Goal: Task Accomplishment & Management: Manage account settings

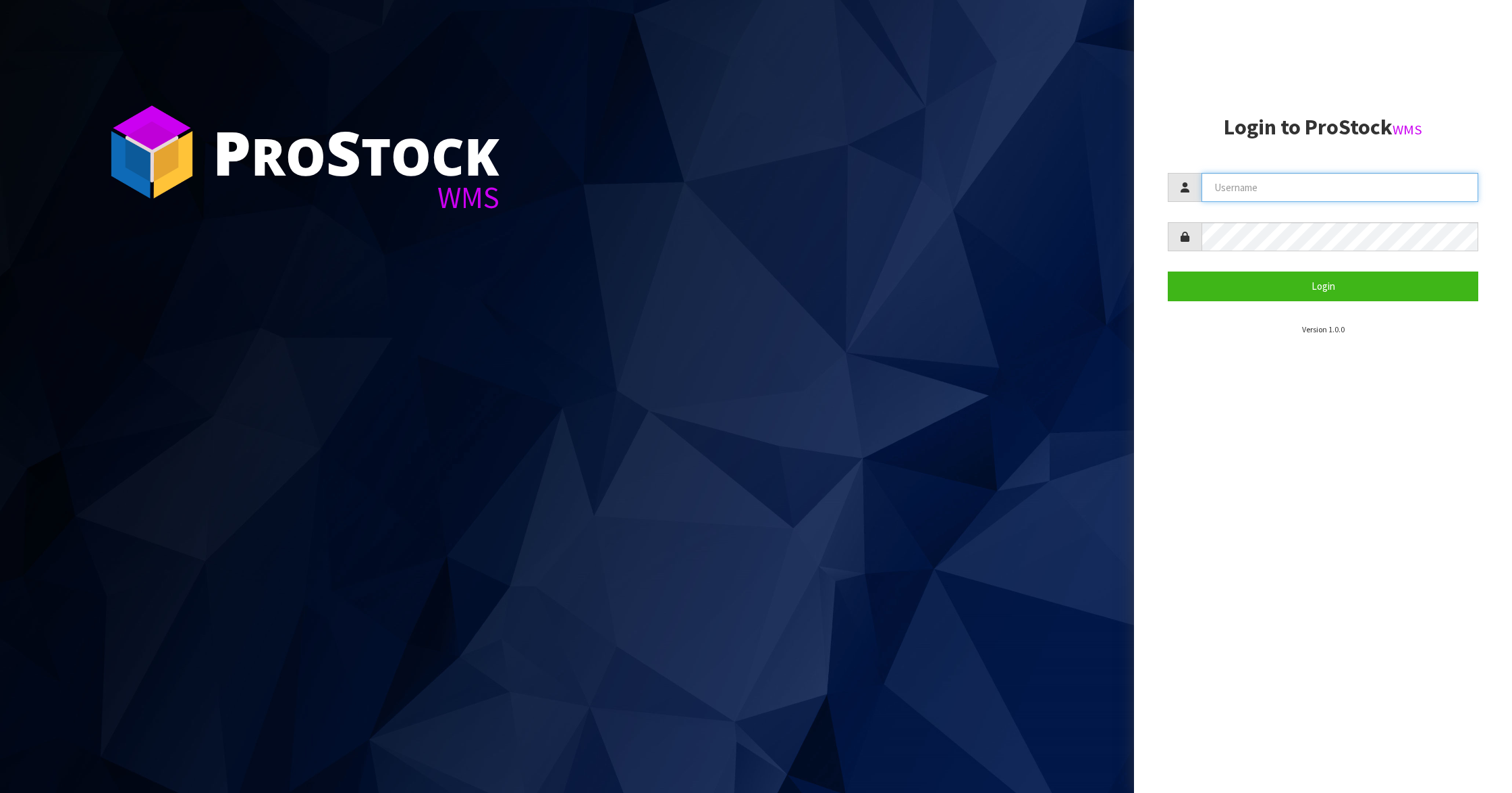
click at [1281, 188] on input "text" at bounding box center [1340, 188] width 277 height 29
type input "Aquacooler"
click at [1291, 287] on button "Login" at bounding box center [1323, 286] width 310 height 29
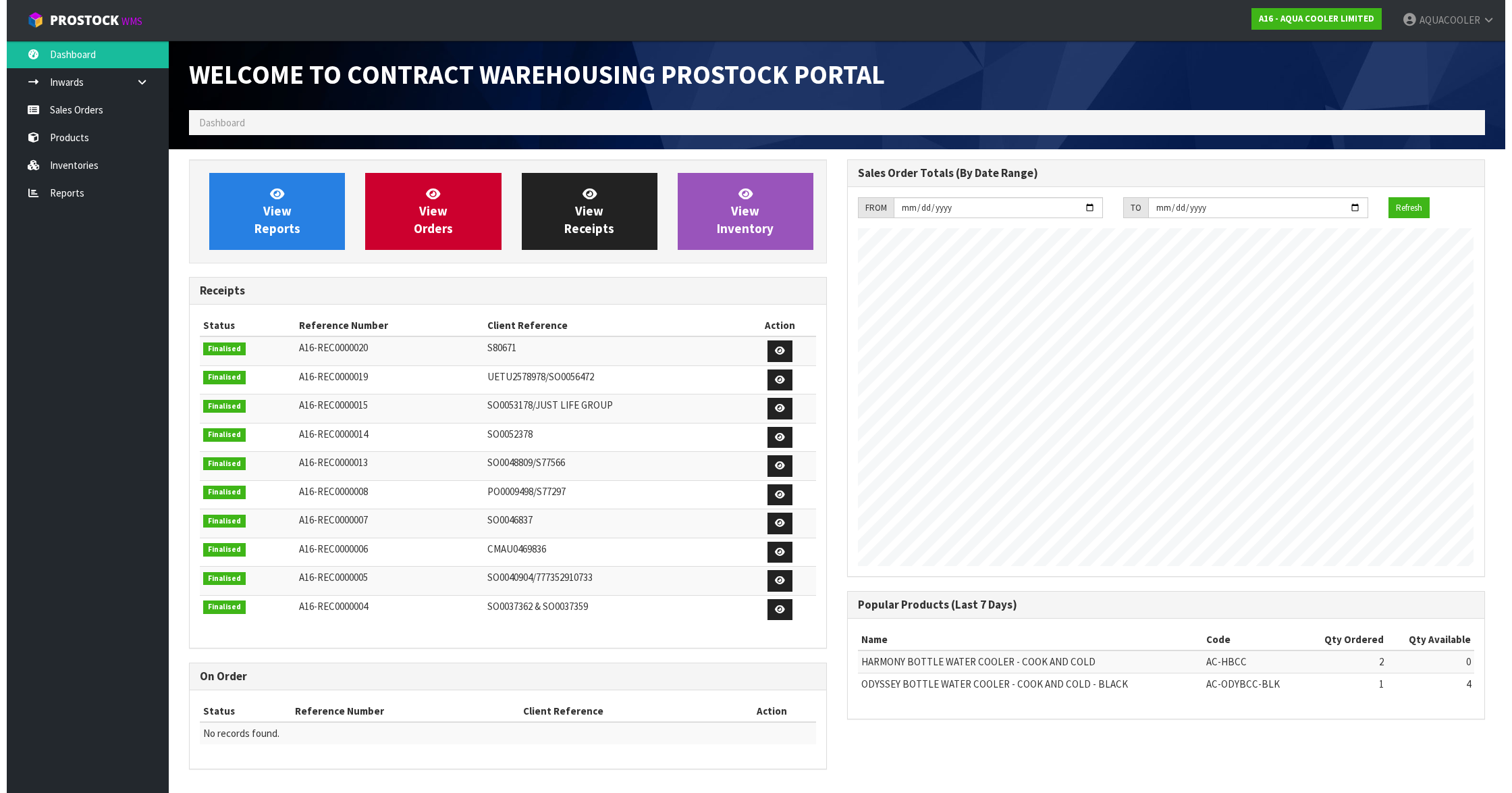
scroll to position [575, 659]
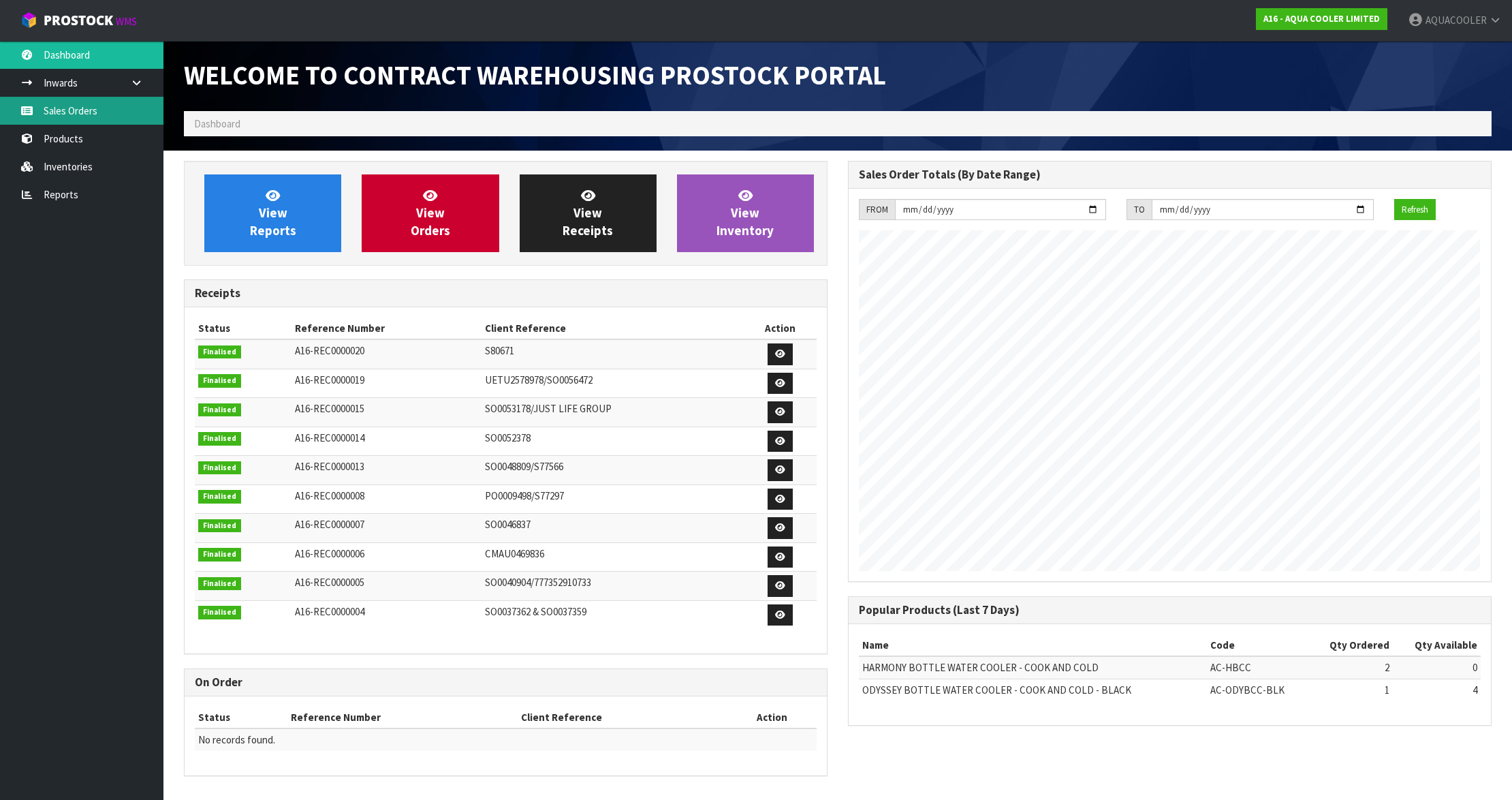
click at [120, 113] on link "Sales Orders" at bounding box center [82, 110] width 164 height 28
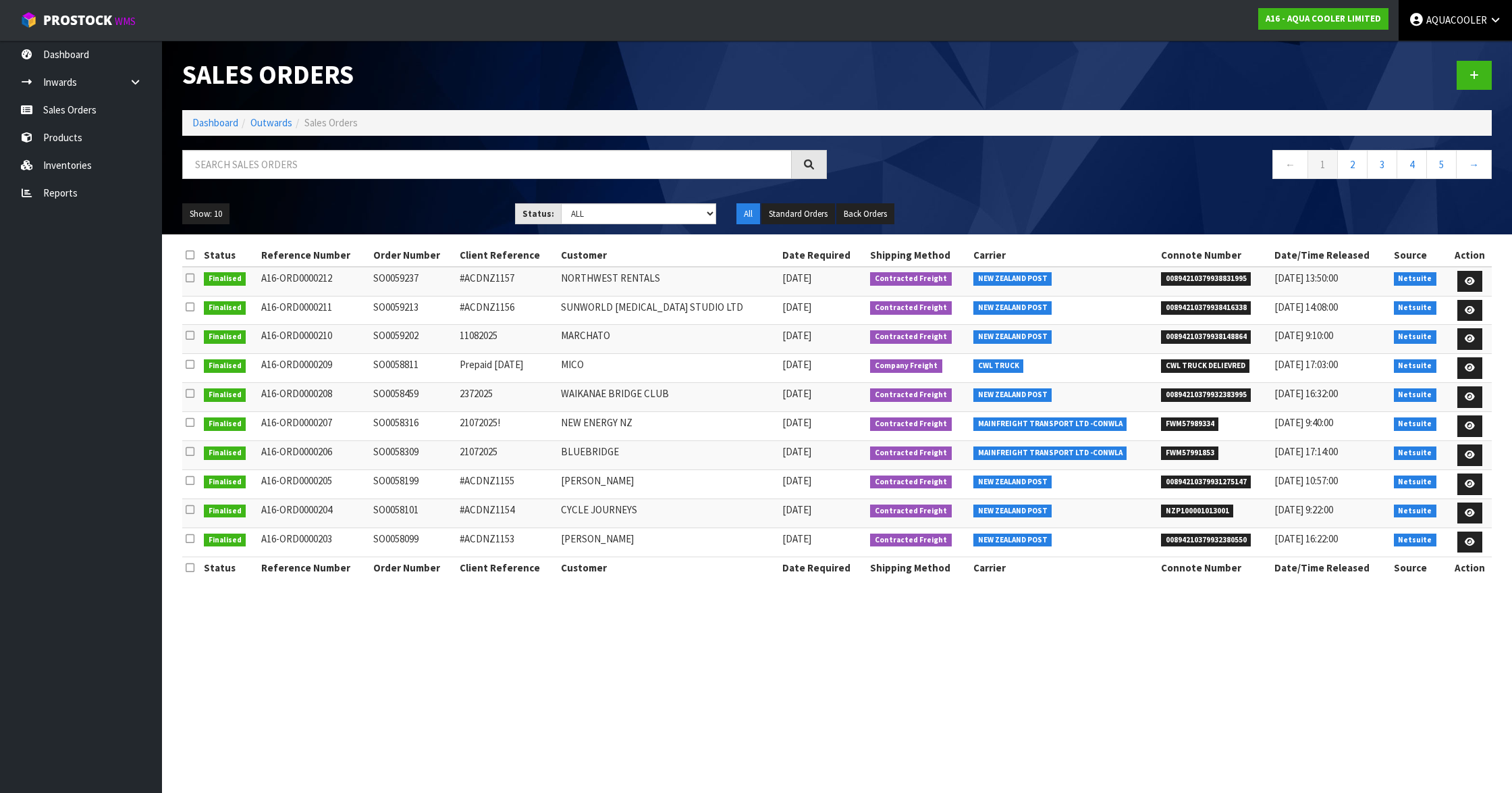
click at [1476, 22] on span "AQUACOOLER" at bounding box center [1456, 20] width 61 height 13
click at [1453, 51] on link "Logout" at bounding box center [1457, 54] width 107 height 18
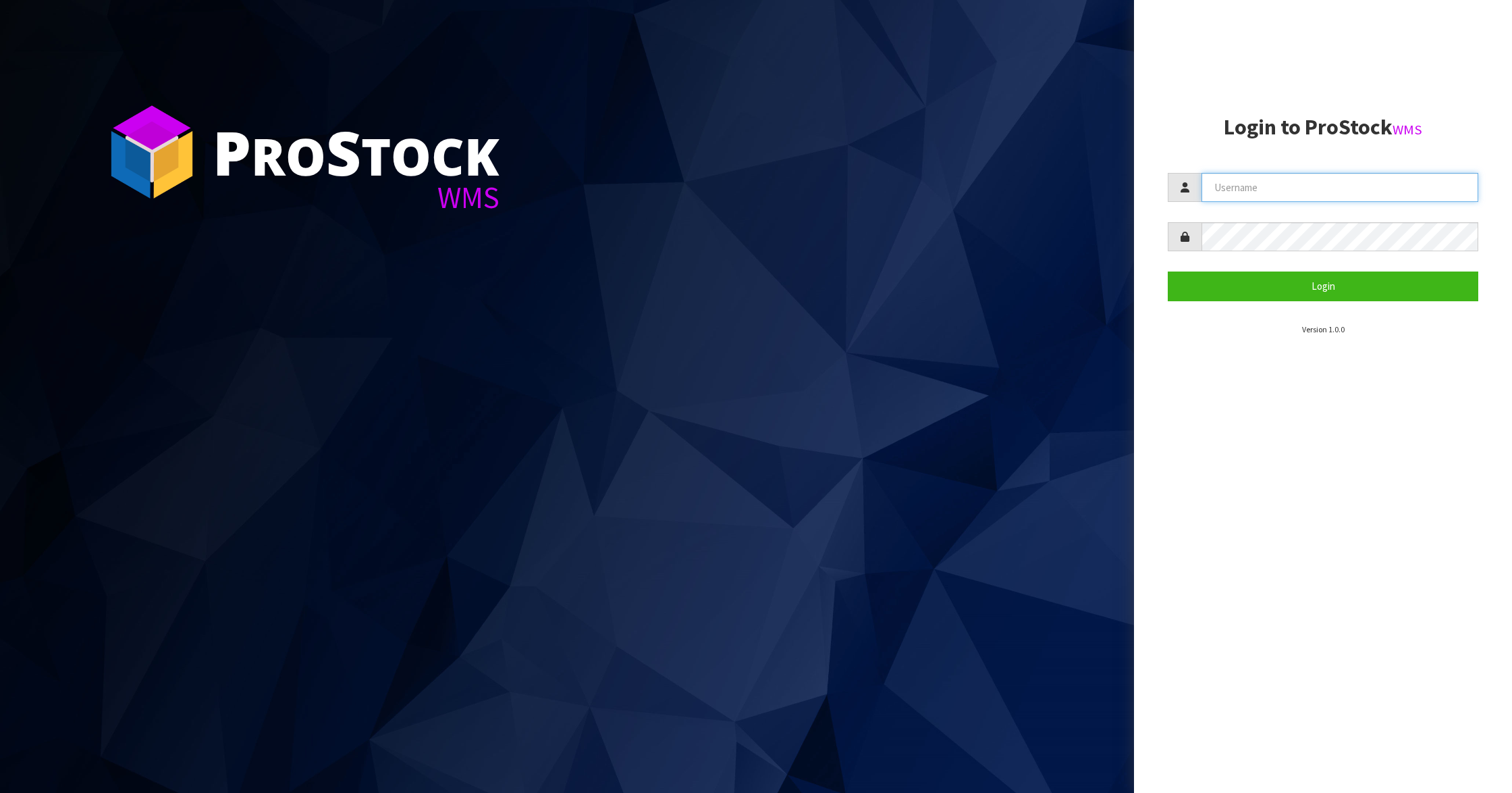
click at [1257, 184] on input "text" at bounding box center [1340, 188] width 277 height 29
type input "IMAGING"
click at [1312, 286] on button "Login" at bounding box center [1323, 286] width 310 height 29
